Goal: Task Accomplishment & Management: Manage account settings

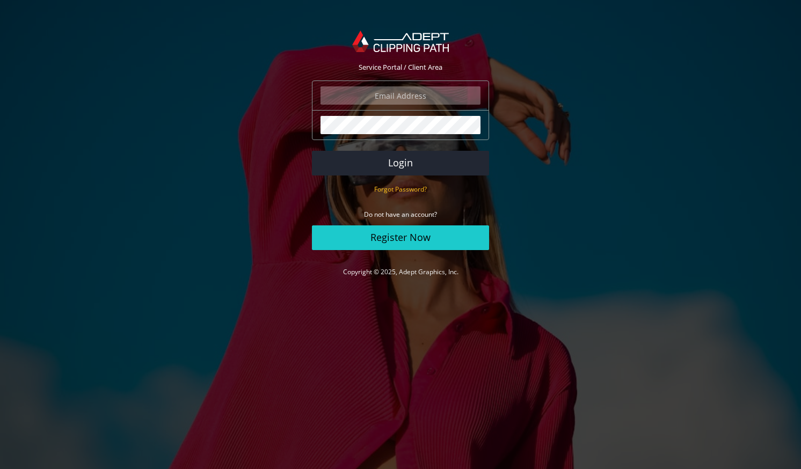
click at [369, 93] on input "email" at bounding box center [400, 95] width 160 height 18
type input "[PERSON_NAME][EMAIL_ADDRESS][DOMAIN_NAME]"
click at [399, 161] on button "Login" at bounding box center [400, 163] width 177 height 25
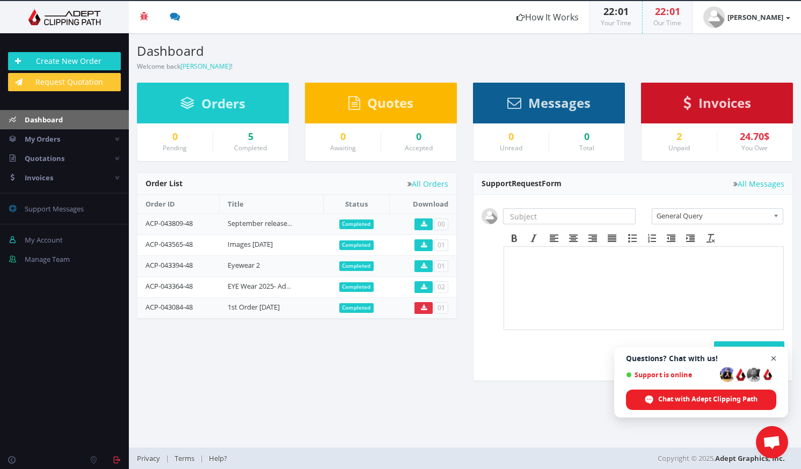
click at [775, 360] on span "Close chat" at bounding box center [773, 358] width 13 height 13
